Goal: Information Seeking & Learning: Learn about a topic

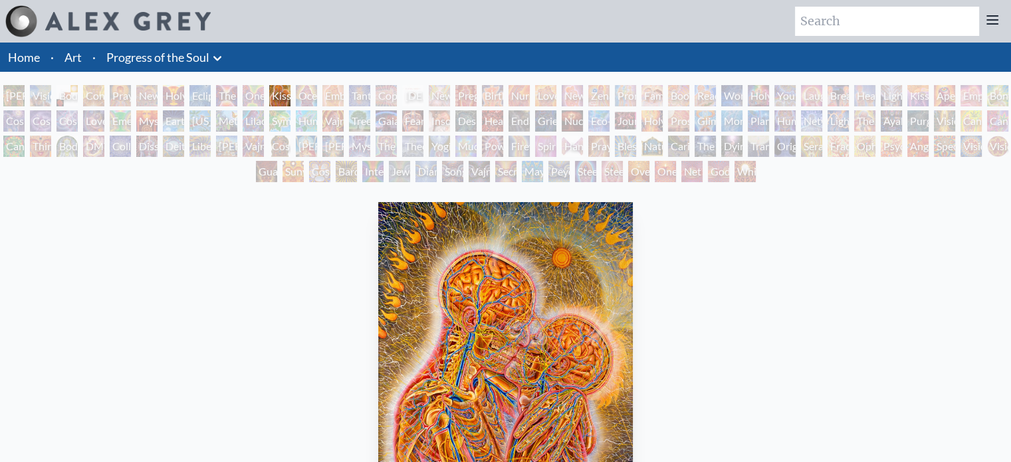
click at [11, 94] on div "Adam & Eve" at bounding box center [13, 95] width 21 height 21
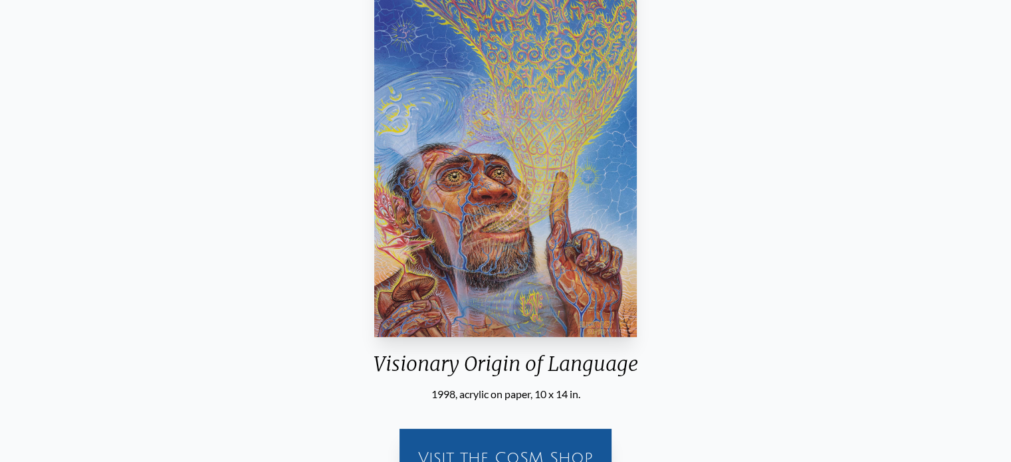
scroll to position [236, 0]
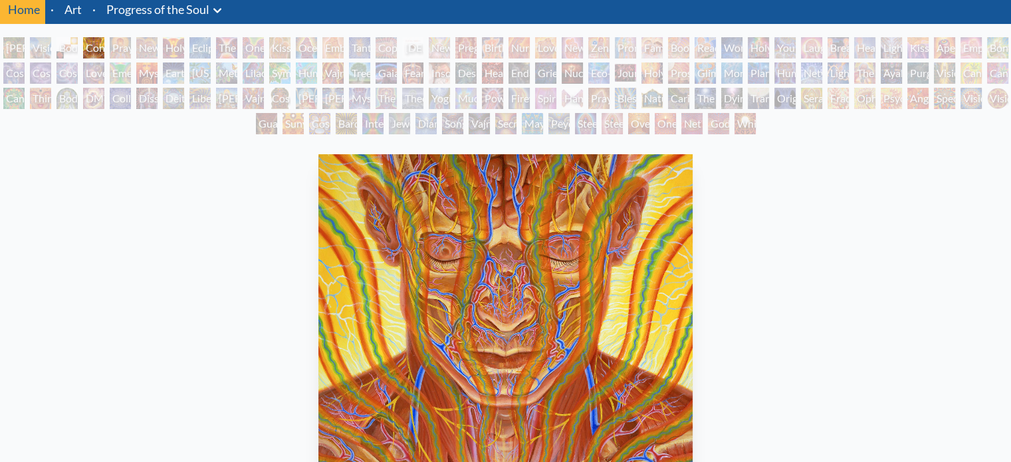
scroll to position [48, 0]
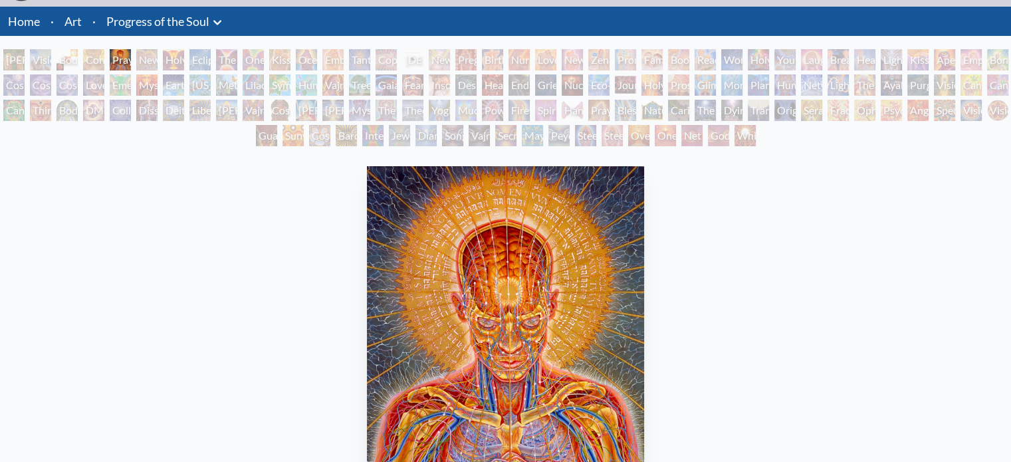
scroll to position [27, 0]
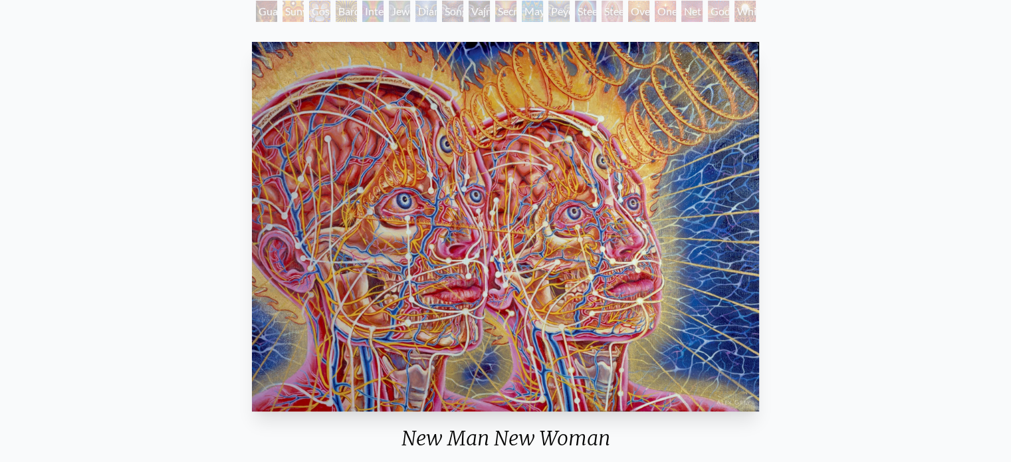
scroll to position [162, 0]
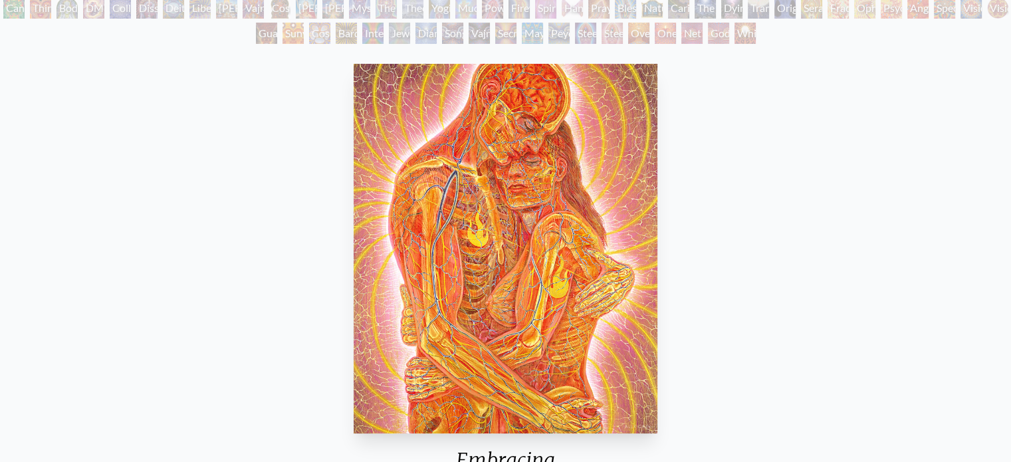
scroll to position [133, 0]
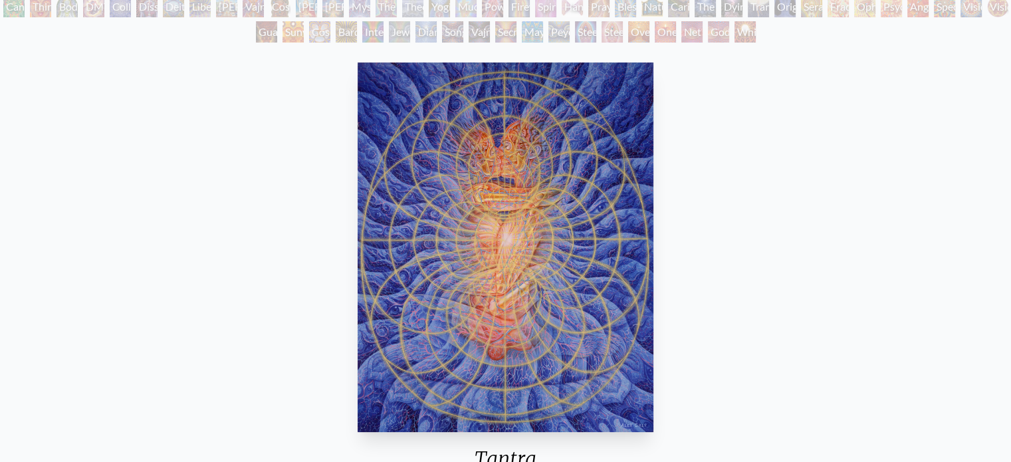
scroll to position [135, 0]
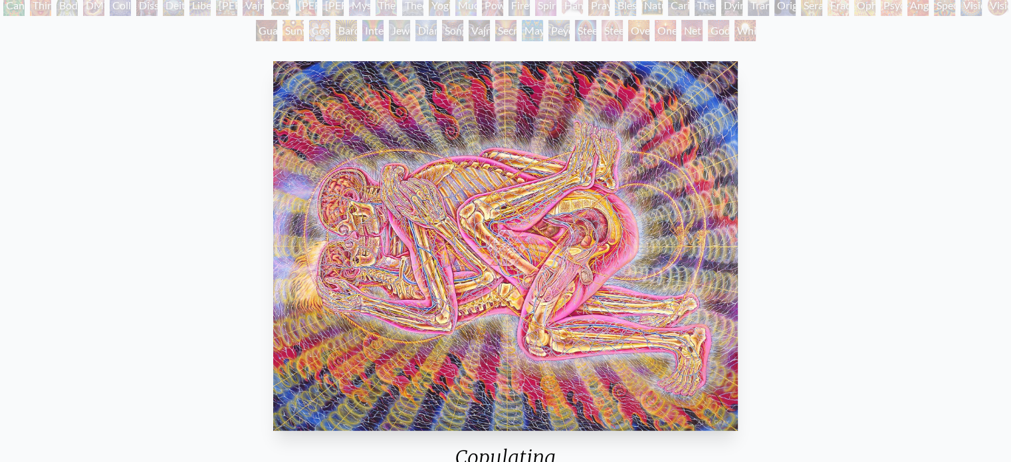
scroll to position [141, 0]
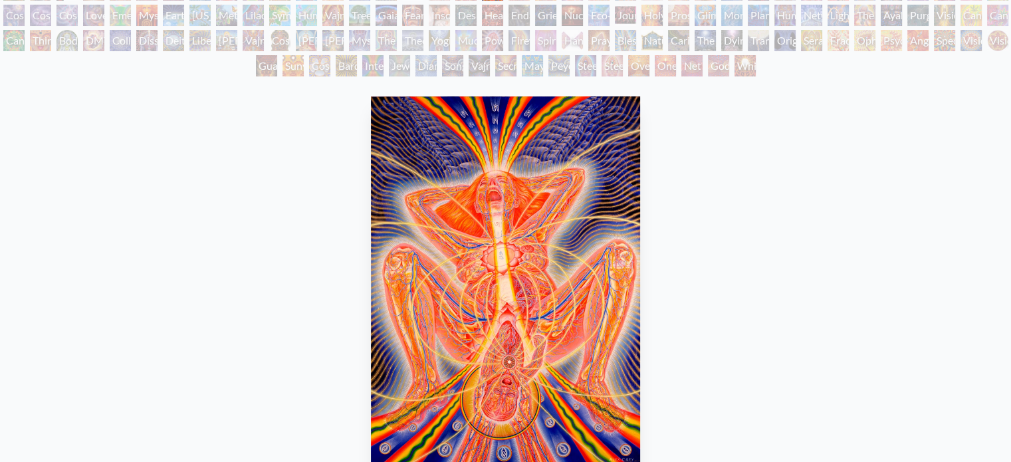
scroll to position [107, 0]
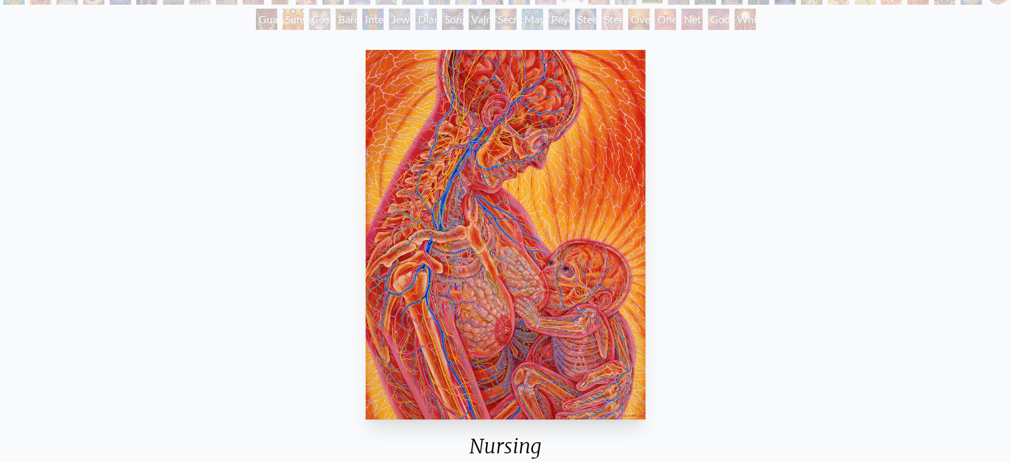
scroll to position [154, 0]
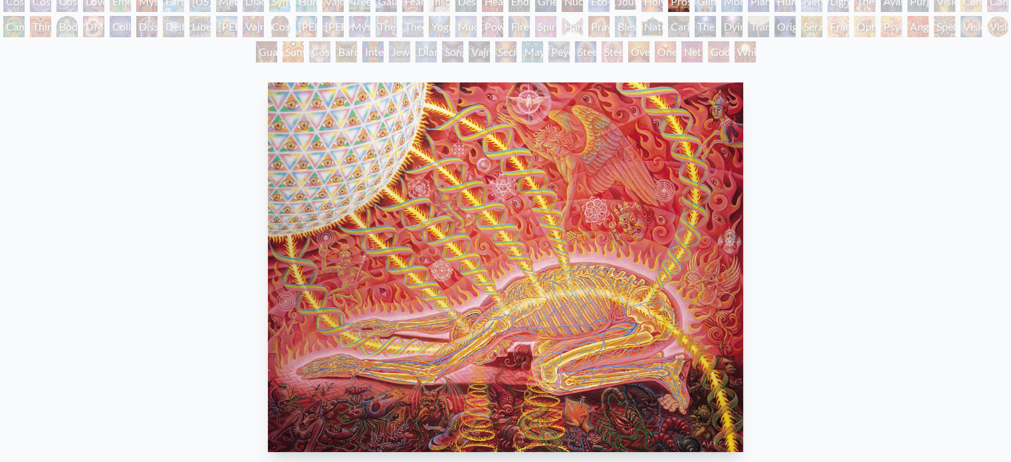
scroll to position [134, 0]
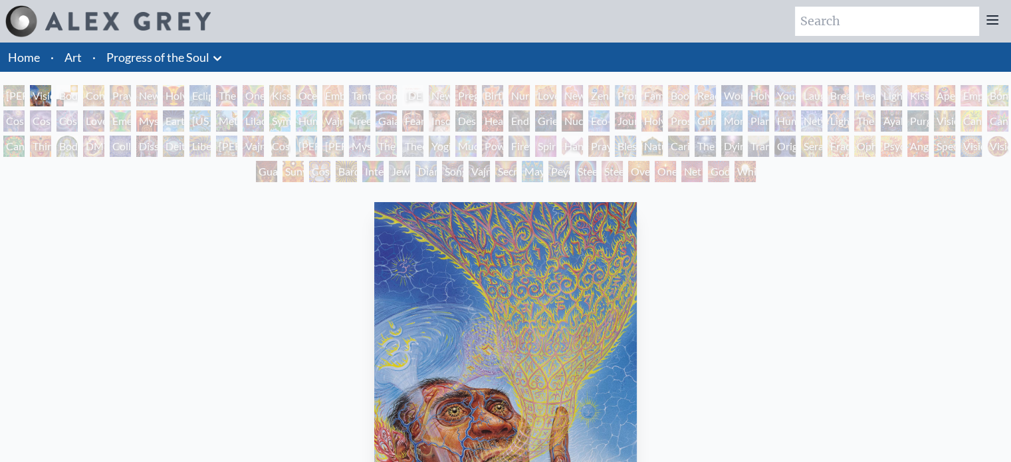
scroll to position [134, 0]
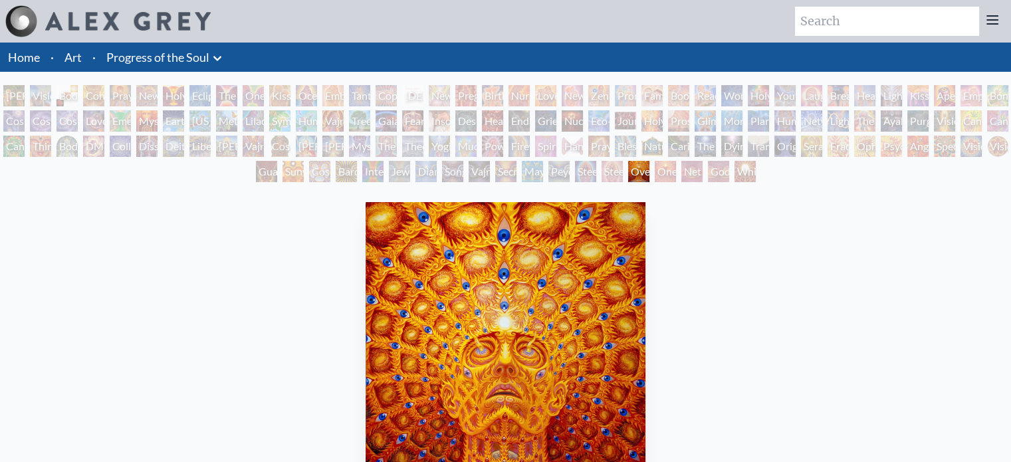
click at [149, 58] on link "Progress of the Soul" at bounding box center [157, 57] width 103 height 19
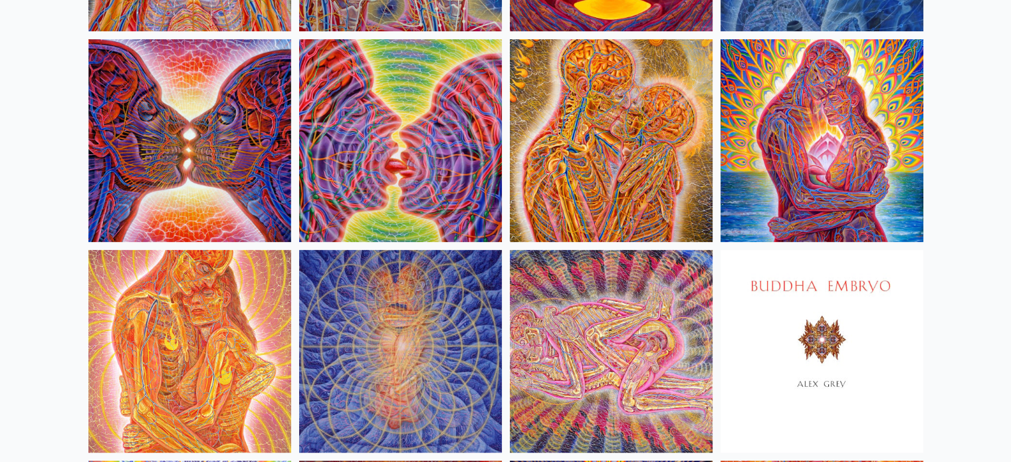
scroll to position [532, 0]
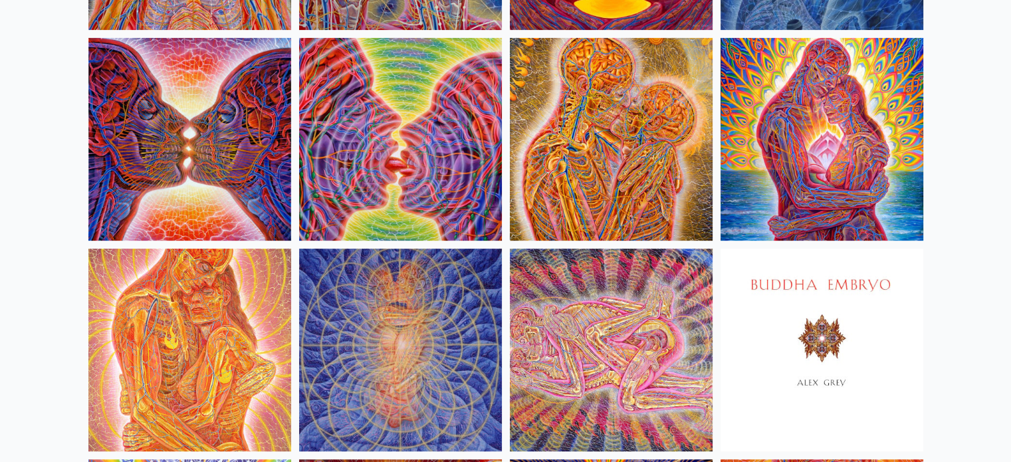
click at [635, 171] on img at bounding box center [611, 139] width 203 height 203
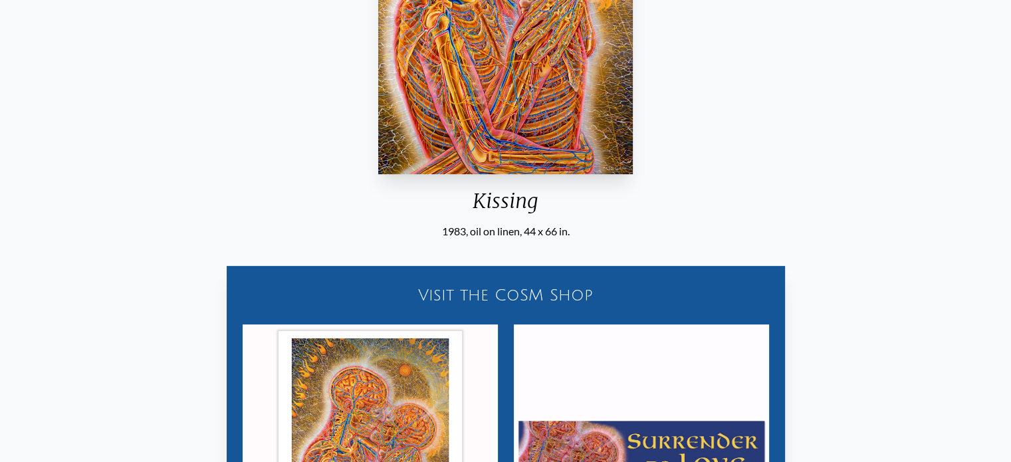
scroll to position [399, 0]
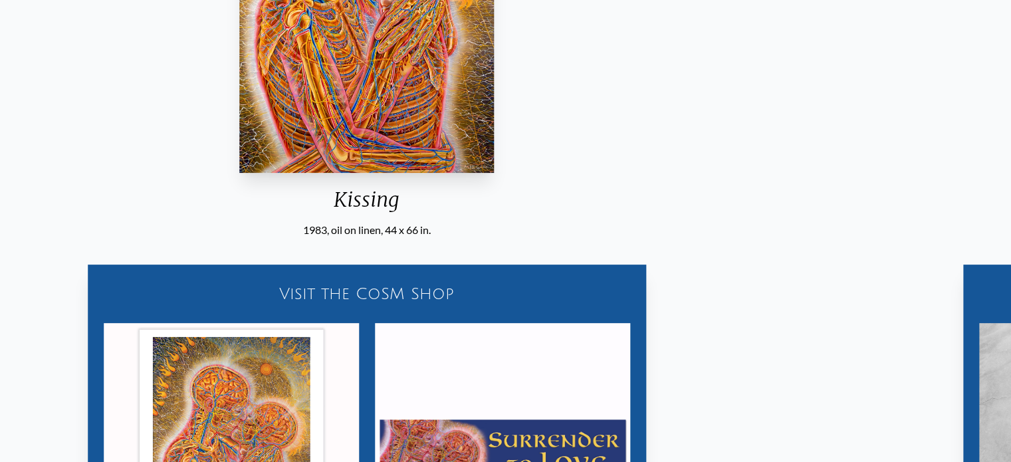
click at [431, 188] on div "Kissing" at bounding box center [367, 204] width 265 height 35
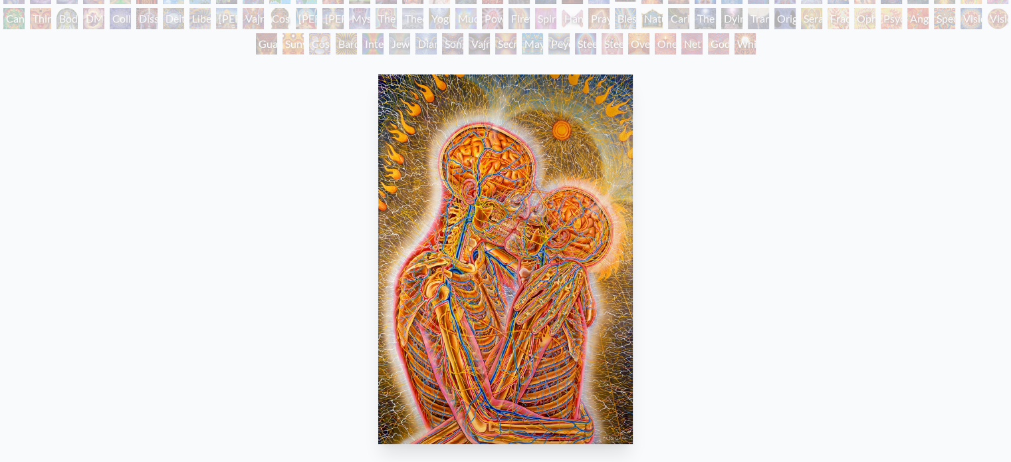
scroll to position [266, 0]
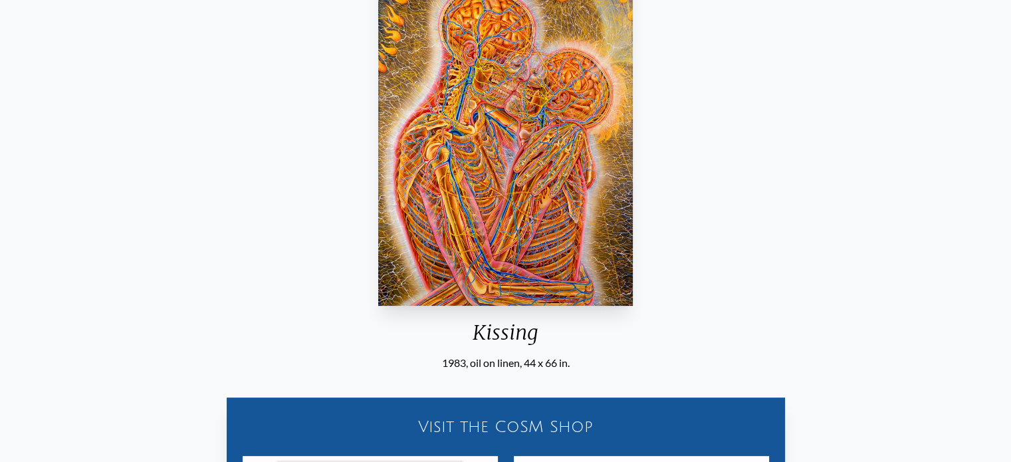
click at [514, 172] on img "11 / 133" at bounding box center [505, 121] width 254 height 370
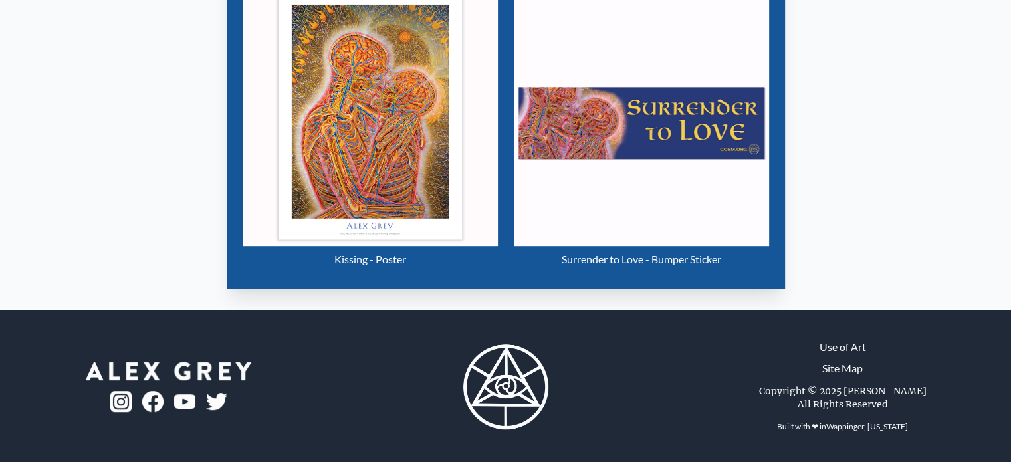
scroll to position [665, 0]
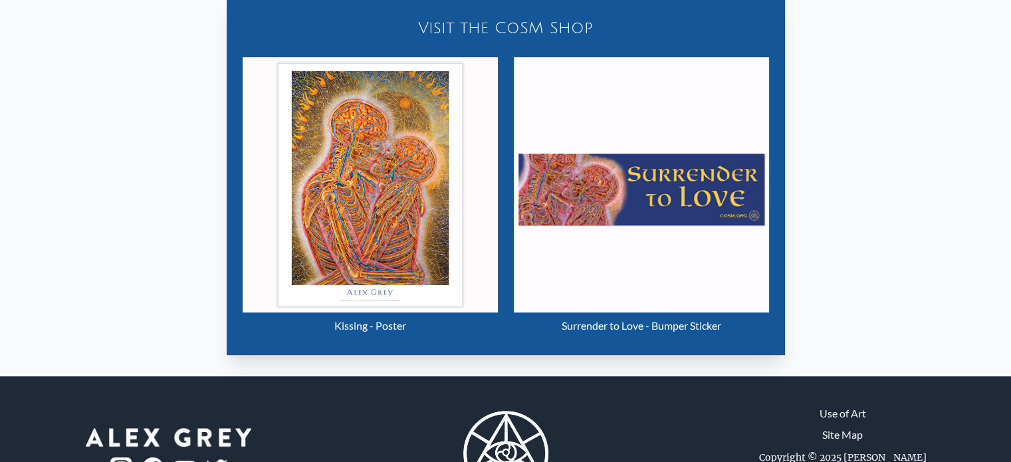
click at [401, 189] on img "11 / 133" at bounding box center [370, 184] width 255 height 255
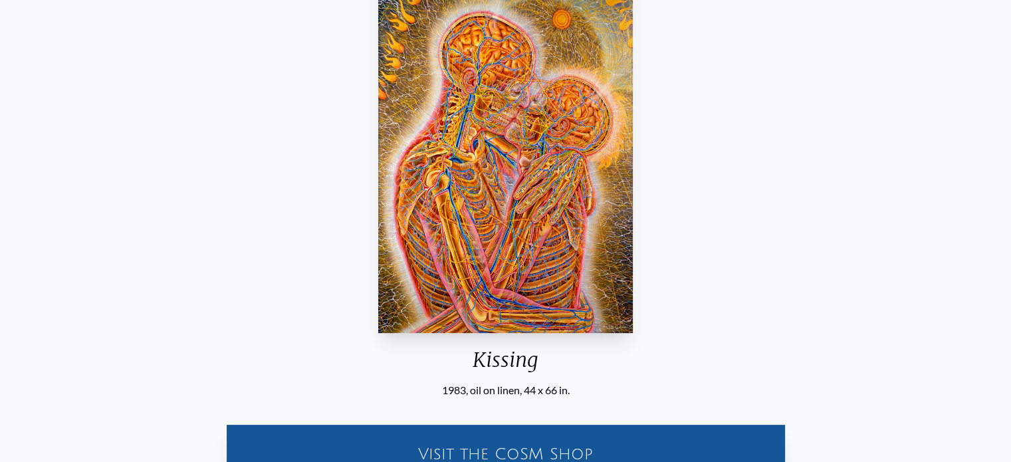
scroll to position [199, 0]
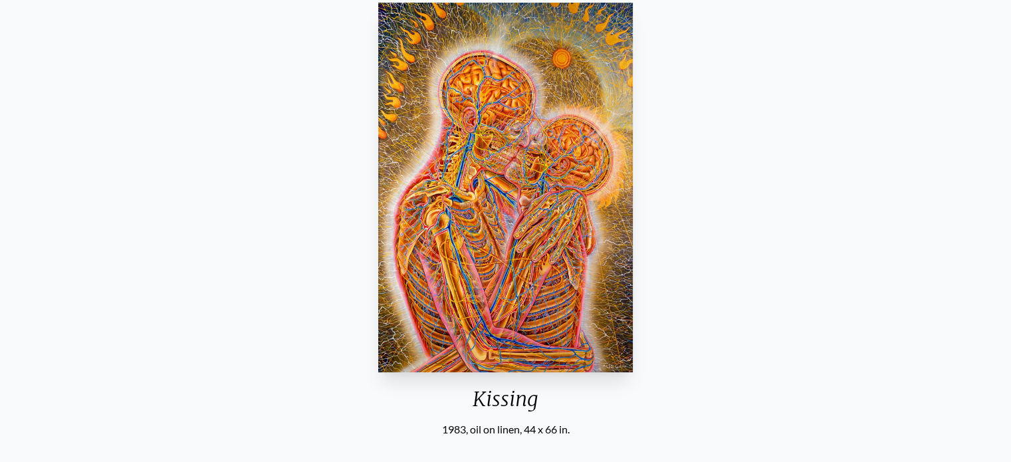
click at [519, 190] on img "11 / 133" at bounding box center [505, 188] width 254 height 370
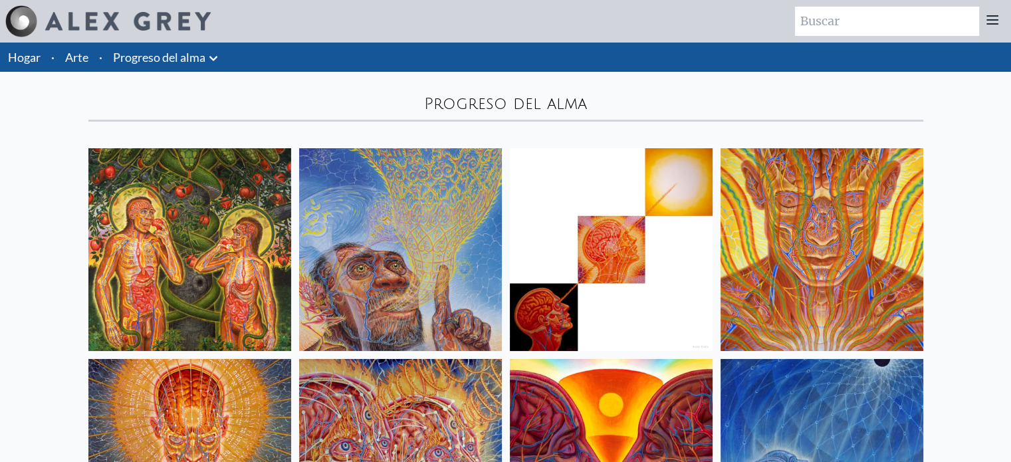
click at [88, 49] on link "Arte" at bounding box center [76, 57] width 23 height 19
drag, startPoint x: 604, startPoint y: 102, endPoint x: 413, endPoint y: 96, distance: 190.8
click at [413, 96] on div "Progress of the Soul" at bounding box center [505, 103] width 835 height 21
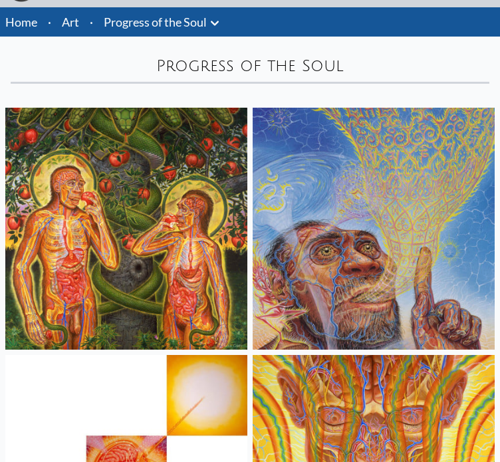
scroll to position [66, 0]
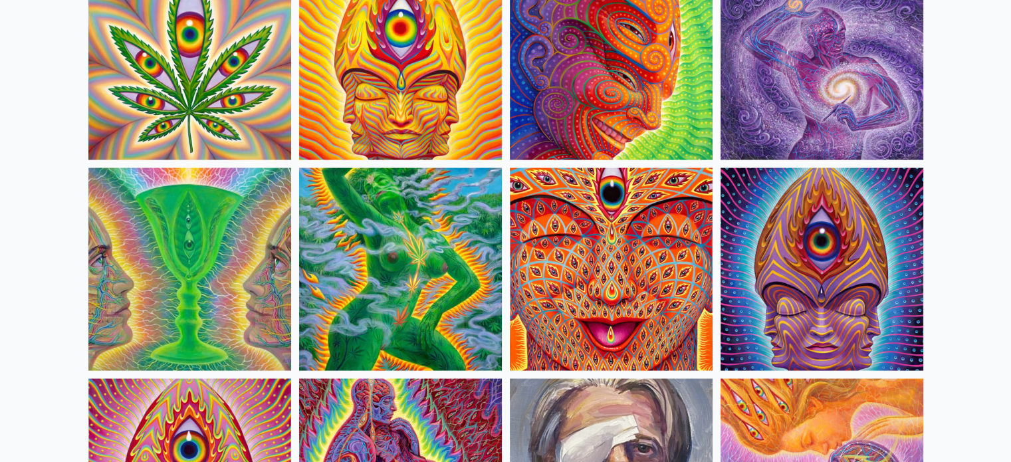
scroll to position [2393, 0]
